Goal: Task Accomplishment & Management: Use online tool/utility

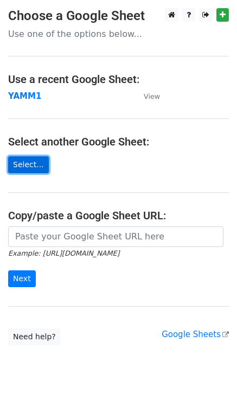
click at [27, 162] on link "Select..." at bounding box center [28, 164] width 41 height 17
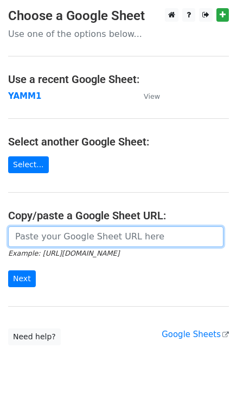
click at [61, 242] on input "url" at bounding box center [116, 236] width 216 height 21
paste input "https://docs.google.com/spreadsheets/d/1jqwSTmYgivkg1gh6_4yFAbrM-8Q-B2WM/edit?u…"
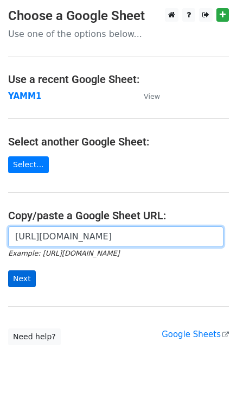
type input "https://docs.google.com/spreadsheets/d/1jqwSTmYgivkg1gh6_4yFAbrM-8Q-B2WM/edit?u…"
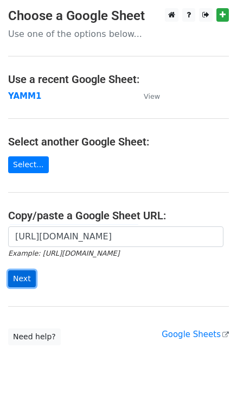
click at [26, 280] on input "Next" at bounding box center [22, 278] width 28 height 17
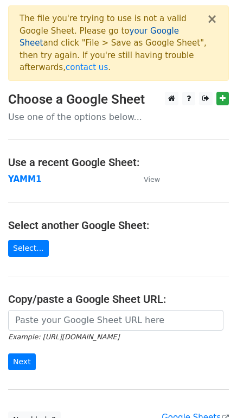
click at [102, 33] on link "your Google Sheet" at bounding box center [100, 37] width 160 height 22
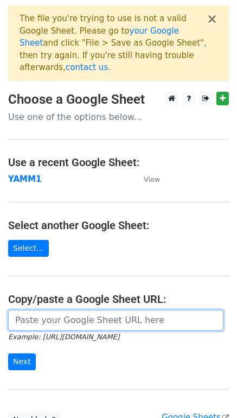
click at [56, 310] on input "url" at bounding box center [116, 320] width 216 height 21
paste input "https://docs.google.com/spreadsheets/d/1ODuGwxJMtADNOQ5MaurxJxCdfn861kqXihxVk91…"
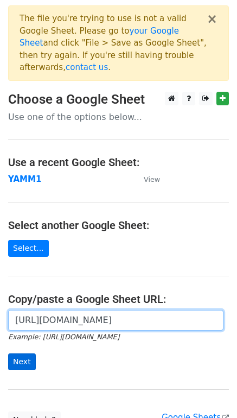
type input "https://docs.google.com/spreadsheets/d/1ODuGwxJMtADNOQ5MaurxJxCdfn861kqXihxVk91…"
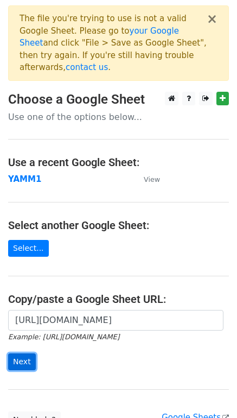
click at [26, 353] on input "Next" at bounding box center [22, 361] width 28 height 17
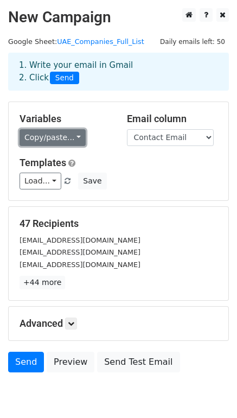
click at [67, 136] on link "Copy/paste..." at bounding box center [53, 137] width 66 height 17
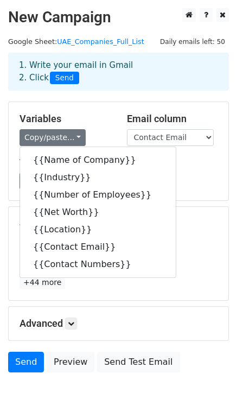
click at [98, 137] on div "Copy/paste... {{Name of Company}} {{Industry}} {{Number of Employees}} {{Net Wo…" at bounding box center [65, 137] width 91 height 17
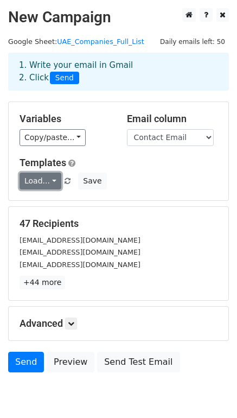
click at [46, 182] on link "Load..." at bounding box center [41, 181] width 42 height 17
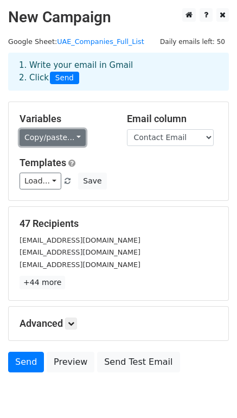
click at [46, 135] on link "Copy/paste..." at bounding box center [53, 137] width 66 height 17
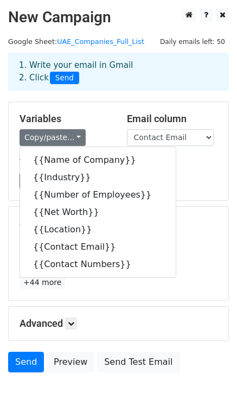
click at [88, 135] on div "Copy/paste... {{Name of Company}} {{Industry}} {{Number of Employees}} {{Net Wo…" at bounding box center [65, 137] width 91 height 17
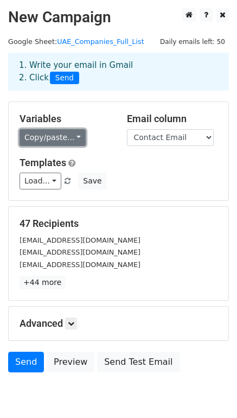
click at [46, 141] on link "Copy/paste..." at bounding box center [53, 137] width 66 height 17
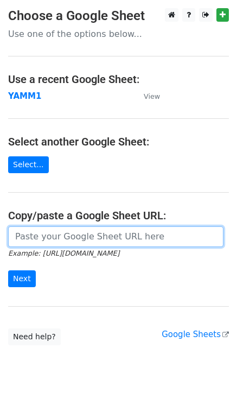
click at [61, 240] on input "url" at bounding box center [116, 236] width 216 height 21
paste input "https://docs.google.com/spreadsheets/d/1ODuGwxJMtADNOQ5MaurxJxCdfn861kqXihxVk91…"
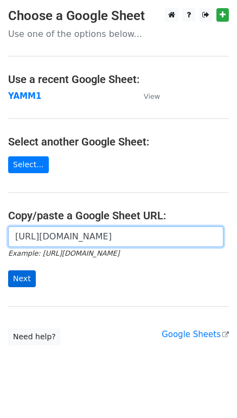
type input "https://docs.google.com/spreadsheets/d/1ODuGwxJMtADNOQ5MaurxJxCdfn861kqXihxVk91…"
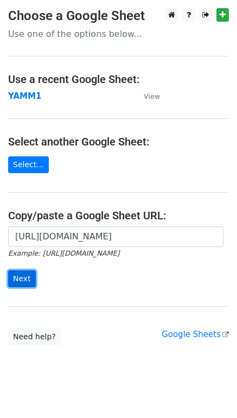
click at [26, 278] on input "Next" at bounding box center [22, 278] width 28 height 17
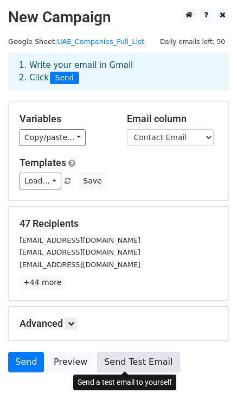
click at [117, 359] on link "Send Test Email" at bounding box center [138, 362] width 83 height 21
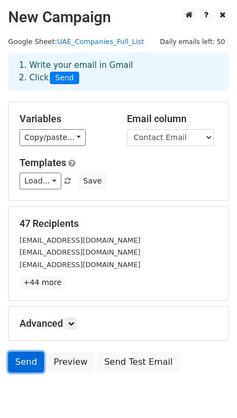
click at [26, 366] on link "Send" at bounding box center [26, 362] width 36 height 21
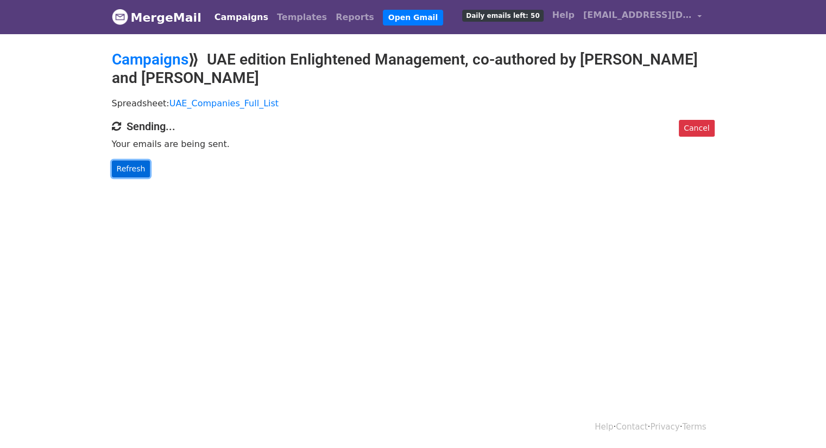
click at [126, 172] on link "Refresh" at bounding box center [131, 169] width 39 height 17
click at [125, 170] on link "Refresh" at bounding box center [131, 169] width 39 height 17
